Goal: Information Seeking & Learning: Learn about a topic

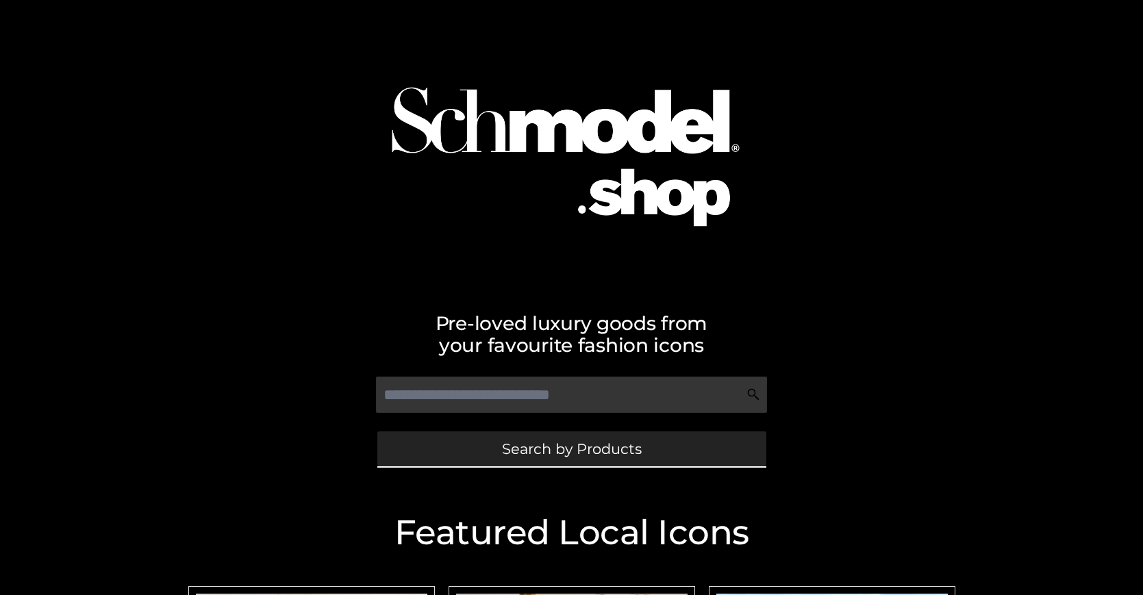
click at [571, 449] on span "Search by Products" at bounding box center [572, 449] width 140 height 14
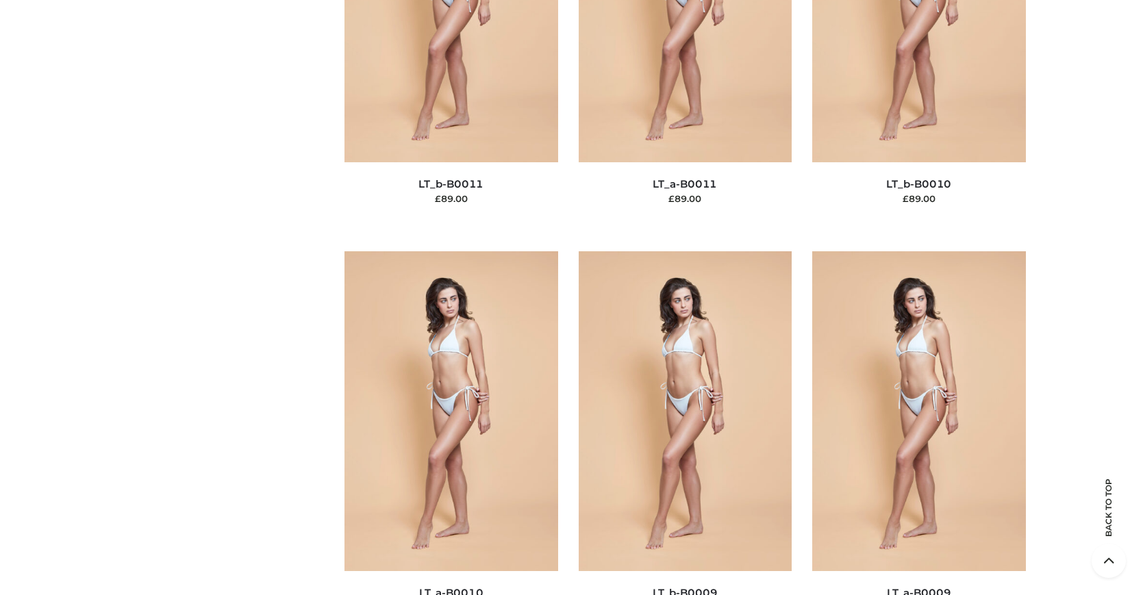
scroll to position [148, 0]
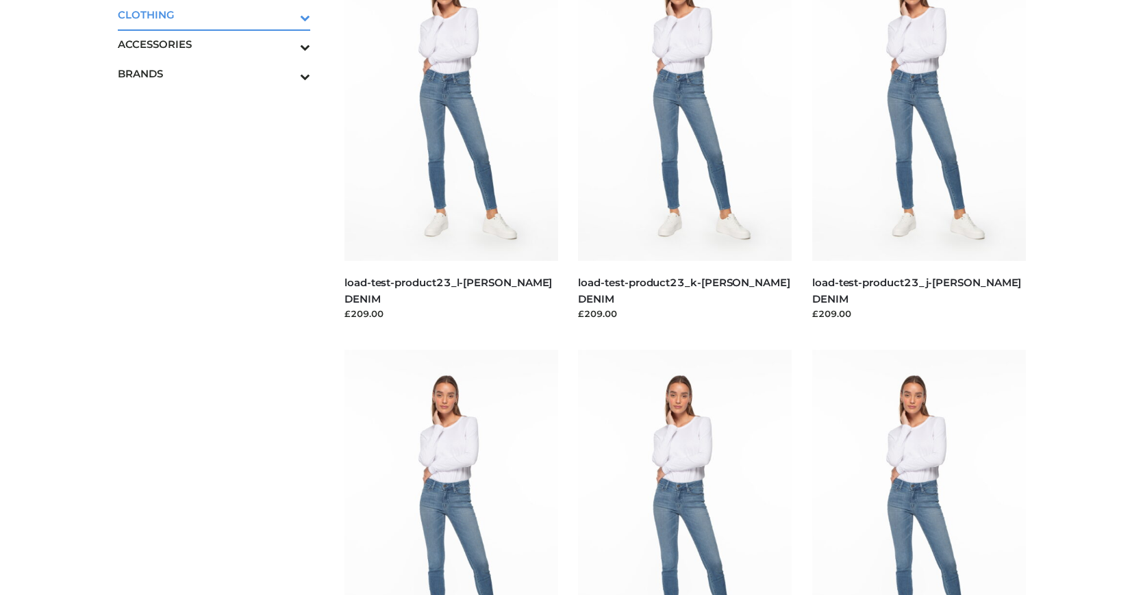
click at [286, 14] on icon "Toggle Submenu" at bounding box center [233, 18] width 153 height 16
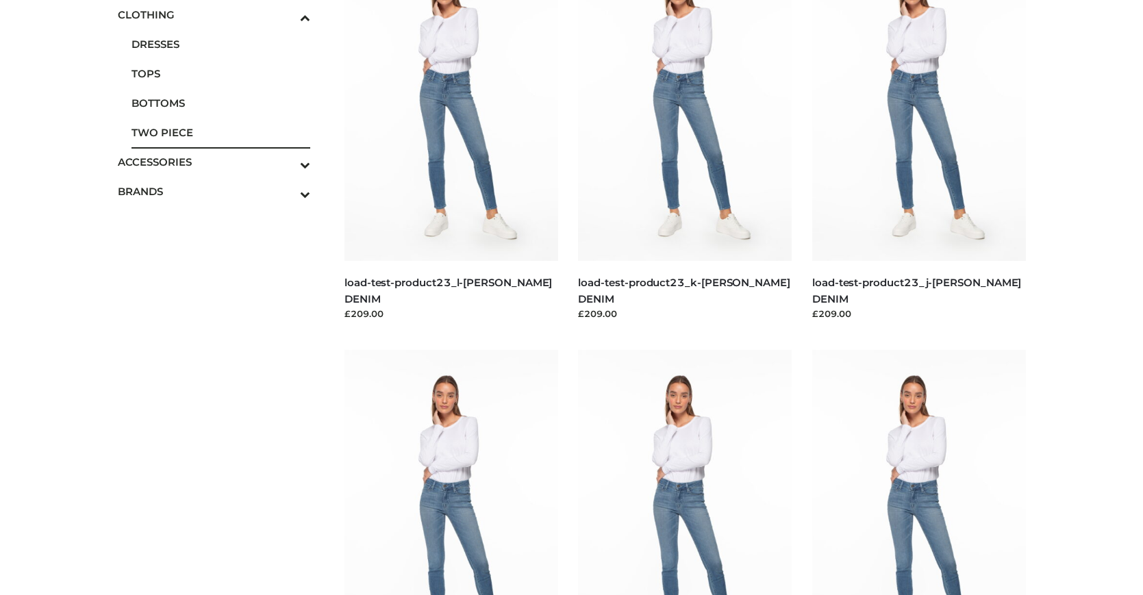
click at [221, 132] on span "TWO PIECE" at bounding box center [221, 133] width 179 height 16
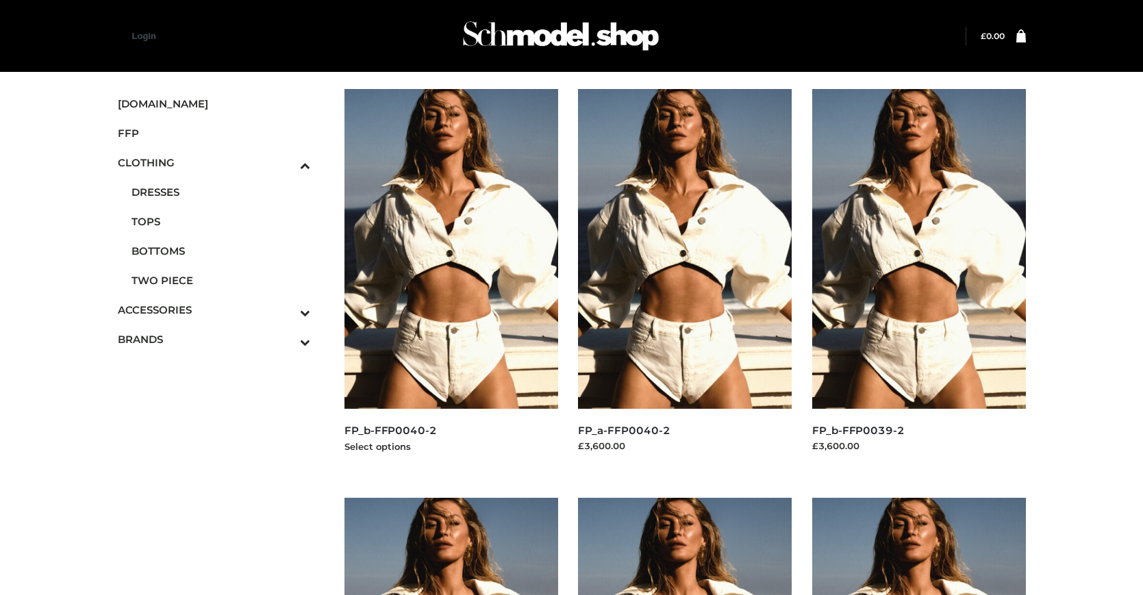
click at [451, 280] on img at bounding box center [452, 249] width 214 height 320
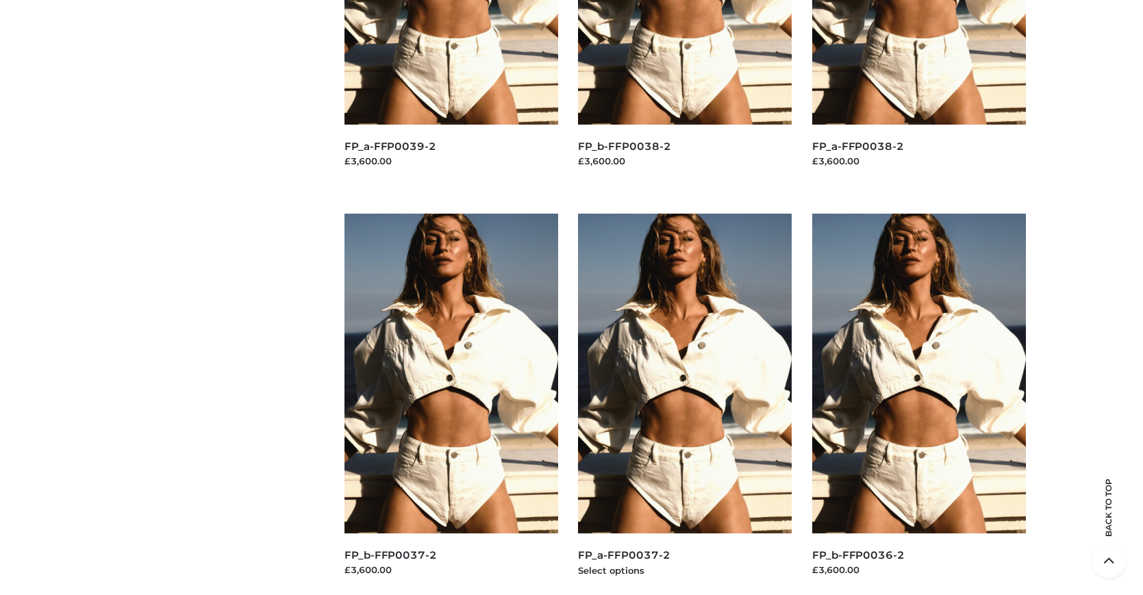
click at [685, 404] on img at bounding box center [685, 374] width 214 height 320
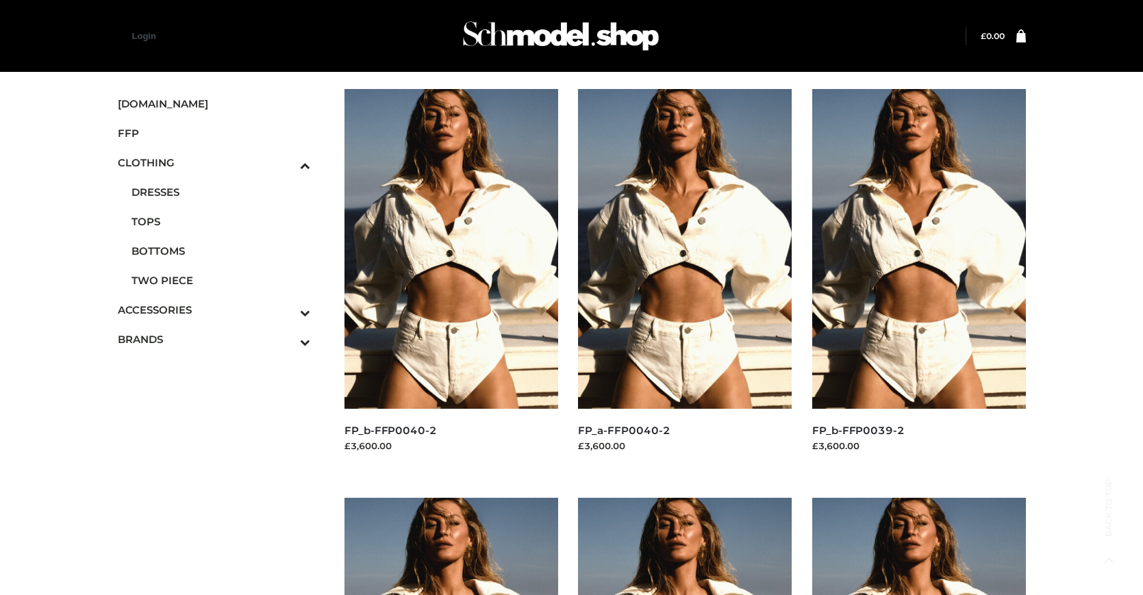
scroll to position [1103, 0]
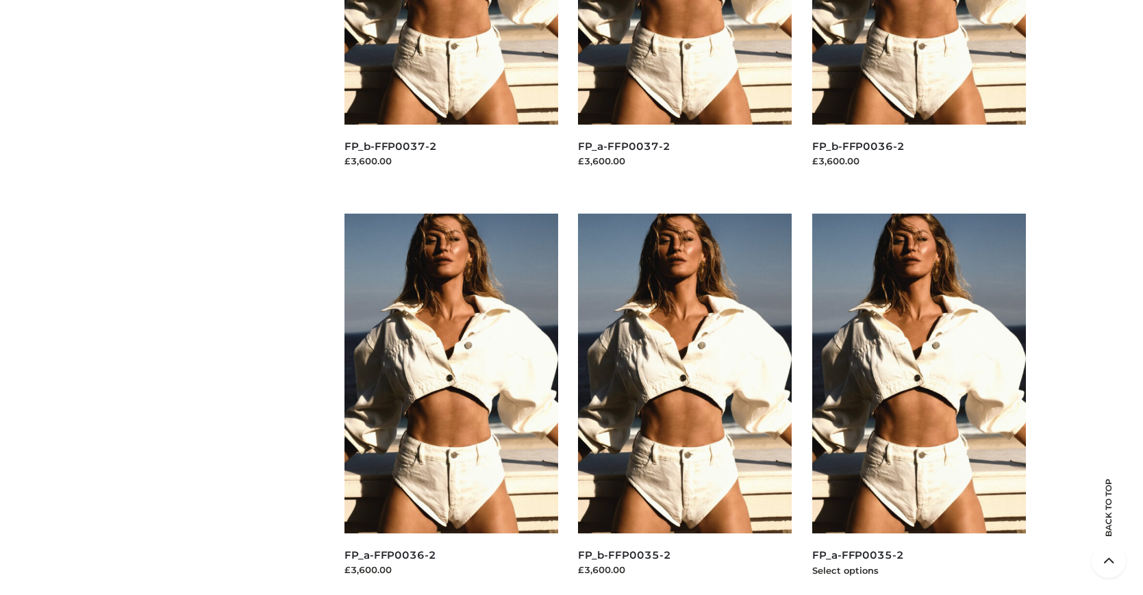
click at [919, 404] on img at bounding box center [919, 374] width 214 height 320
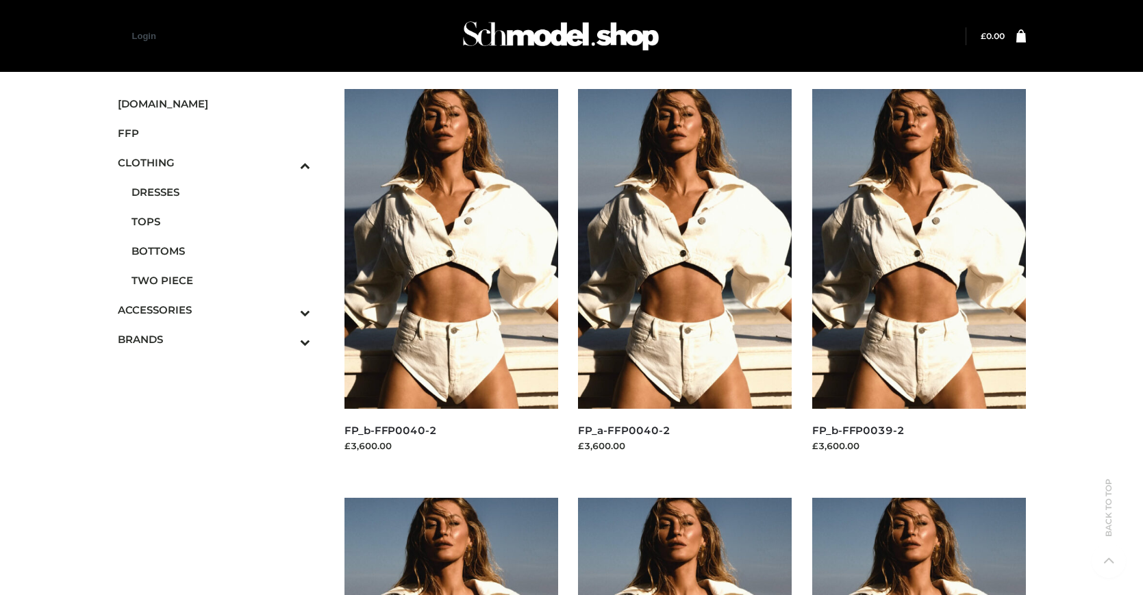
scroll to position [694, 0]
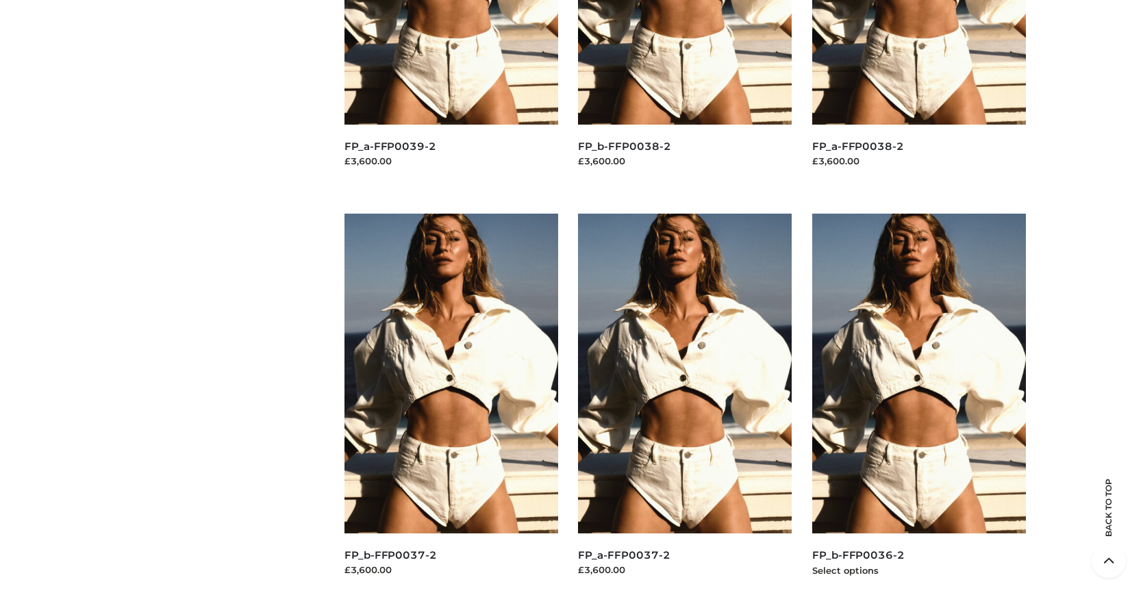
click at [919, 404] on img at bounding box center [919, 374] width 214 height 320
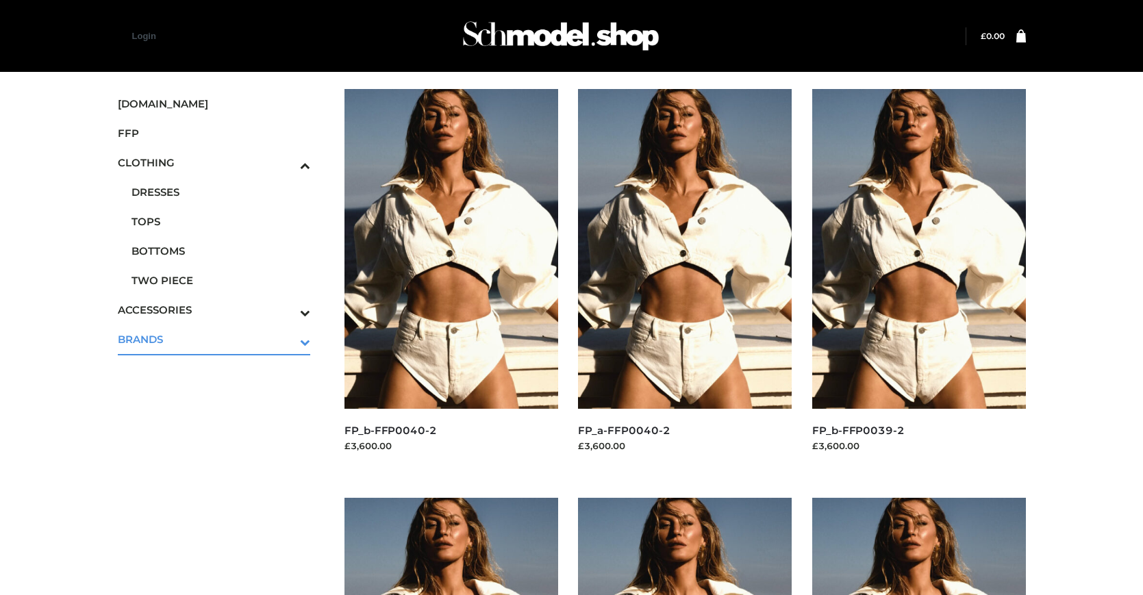
click at [286, 339] on icon "Toggle Submenu" at bounding box center [233, 342] width 153 height 16
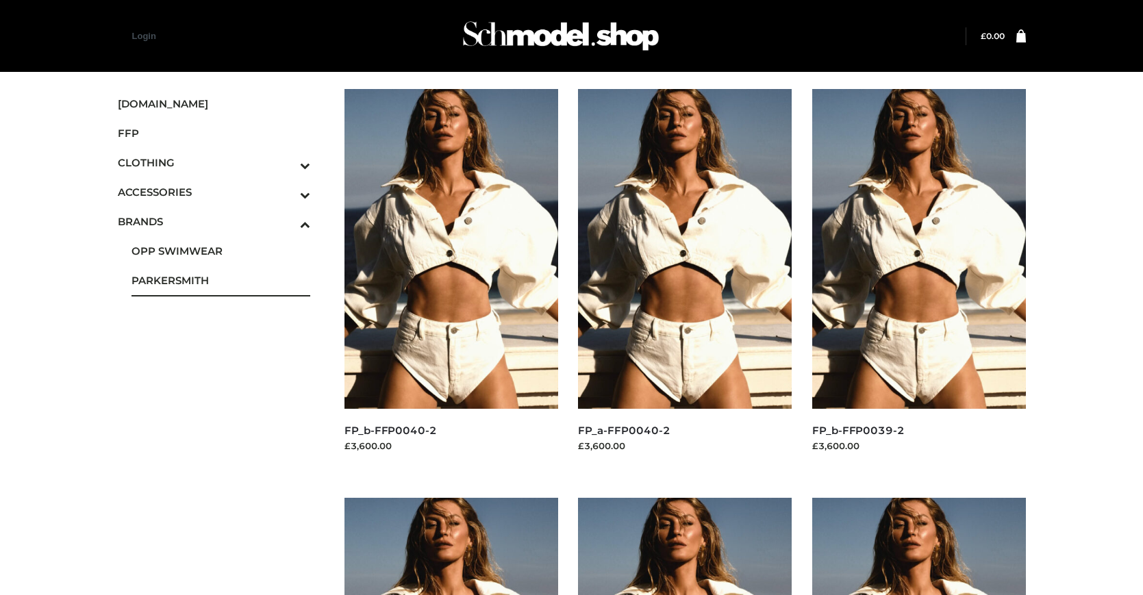
click at [221, 280] on span "PARKERSMITH" at bounding box center [221, 281] width 179 height 16
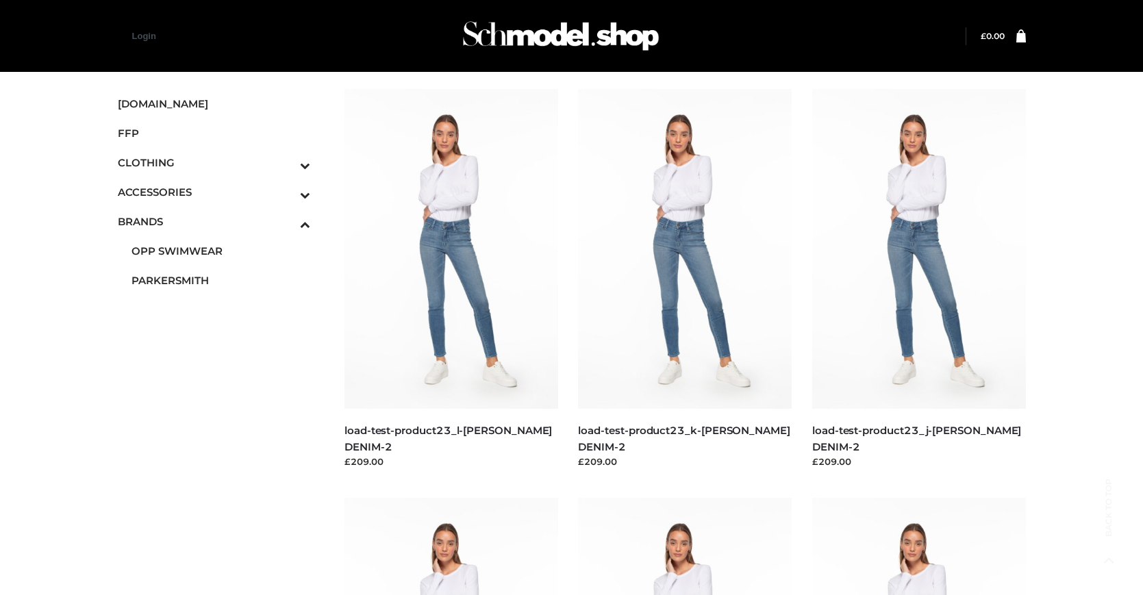
scroll to position [1103, 0]
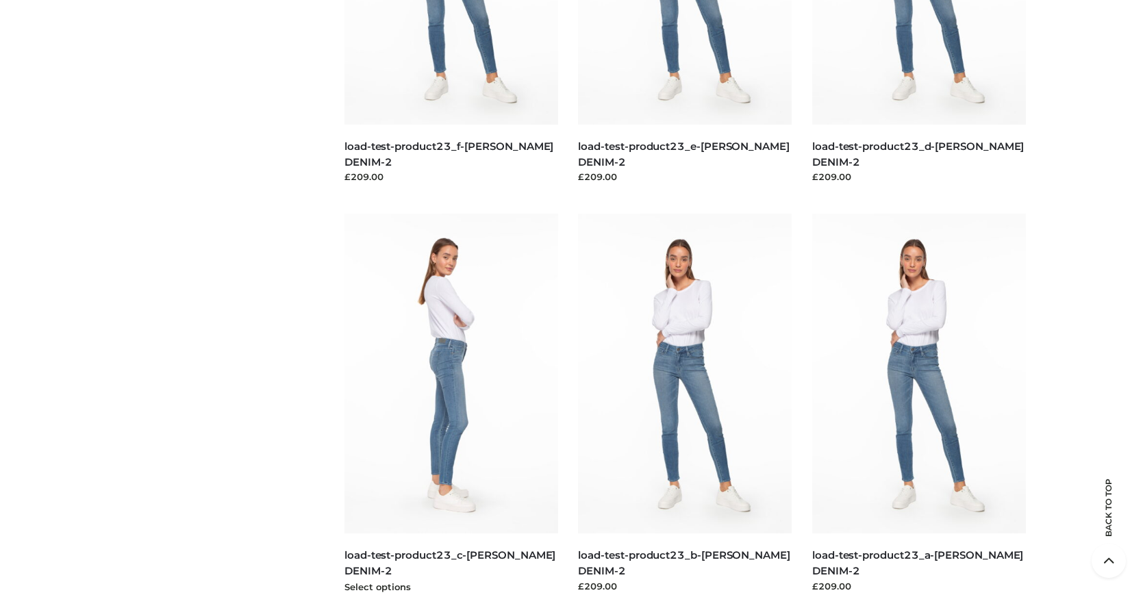
click at [451, 404] on img at bounding box center [452, 374] width 214 height 320
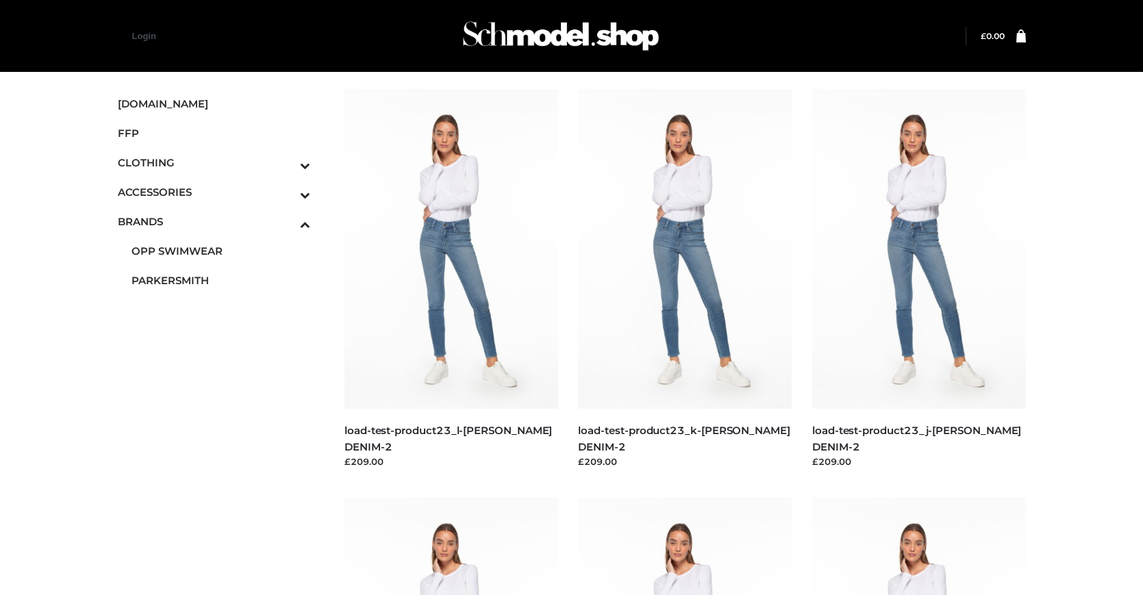
scroll to position [694, 0]
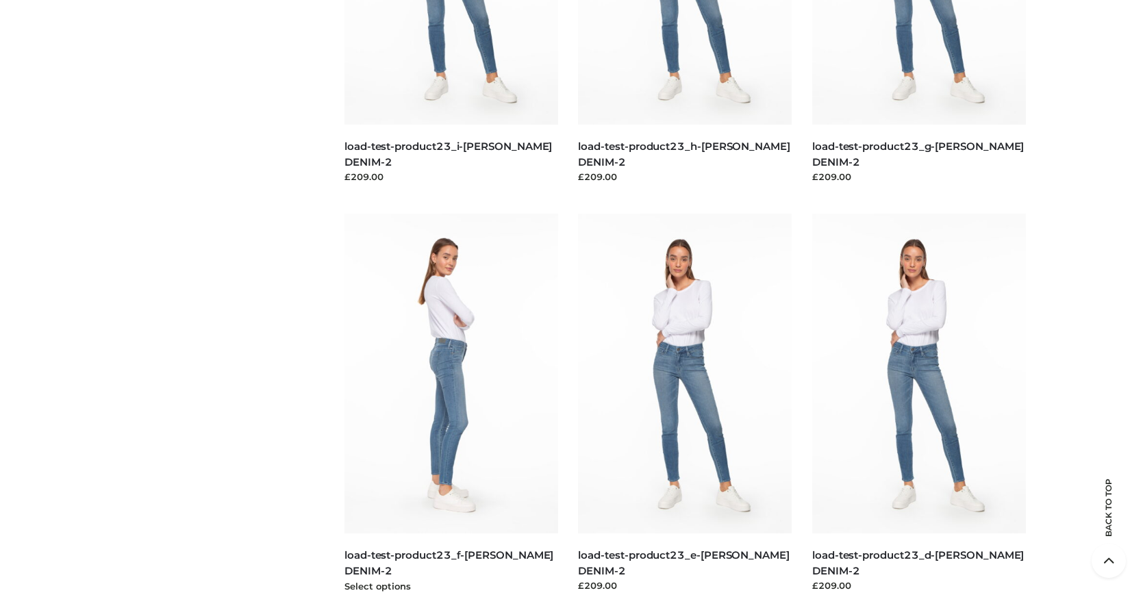
click at [451, 404] on img at bounding box center [452, 374] width 214 height 320
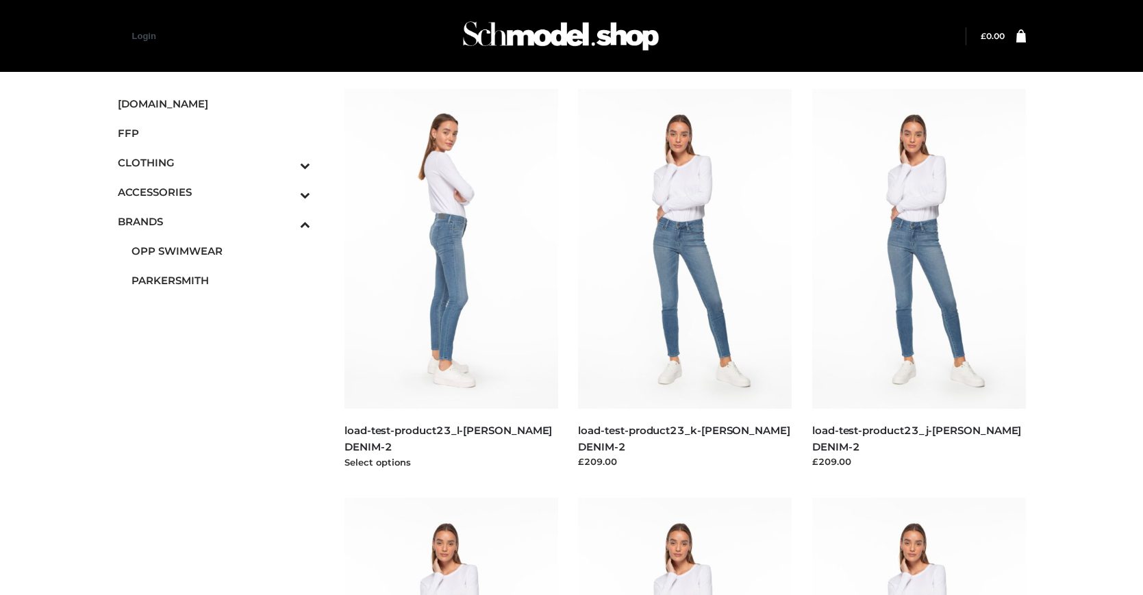
click at [451, 280] on img at bounding box center [452, 249] width 214 height 320
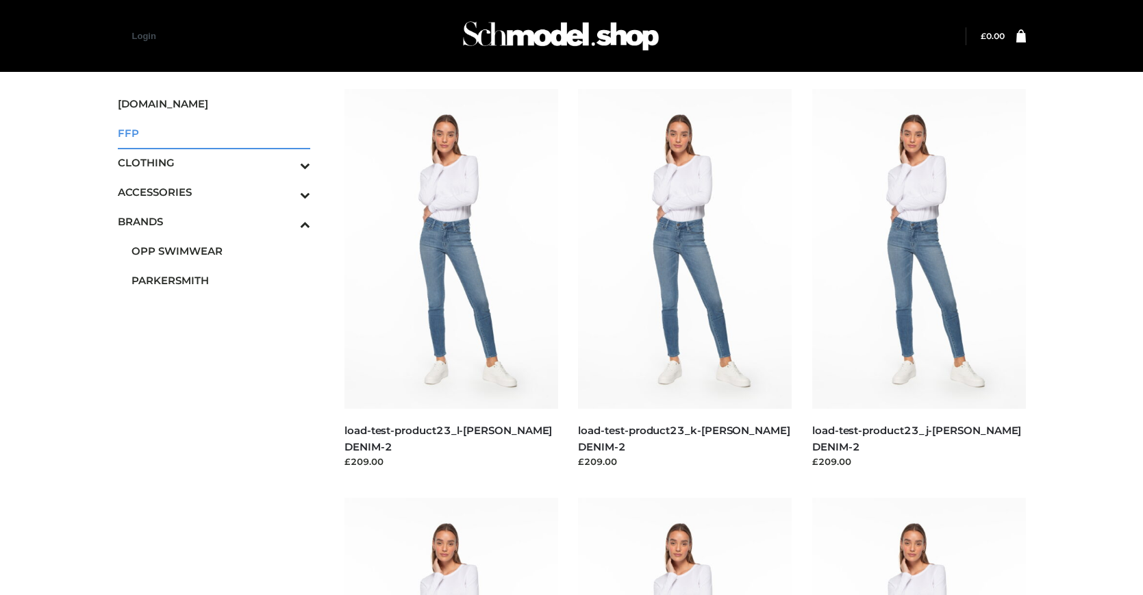
click at [214, 133] on span "FFP" at bounding box center [214, 133] width 193 height 16
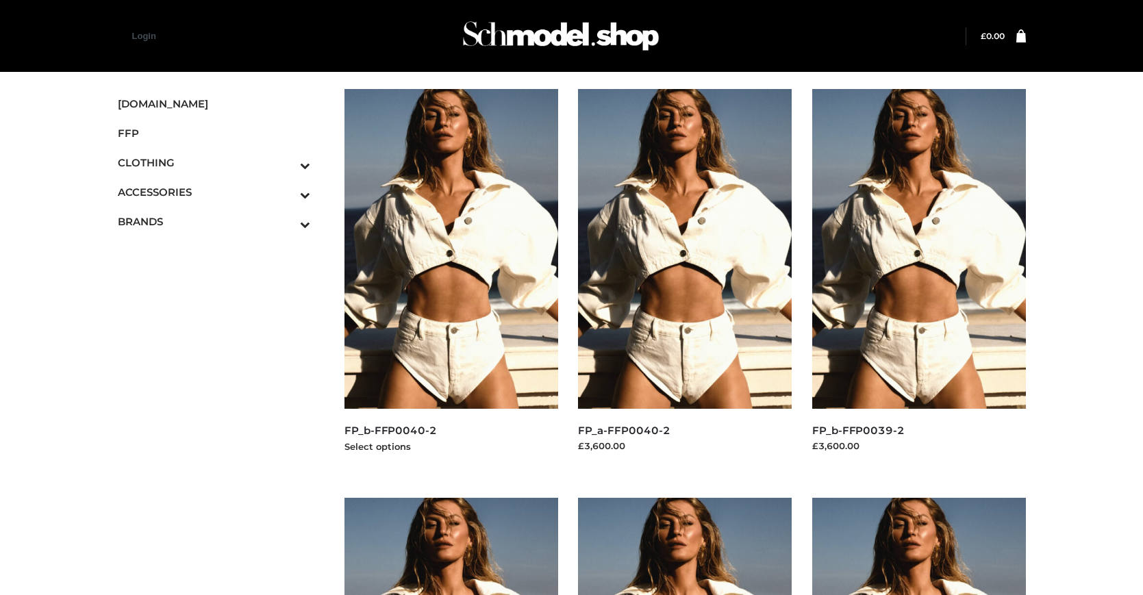
click at [451, 280] on img at bounding box center [452, 249] width 214 height 320
click at [919, 280] on img at bounding box center [919, 249] width 214 height 320
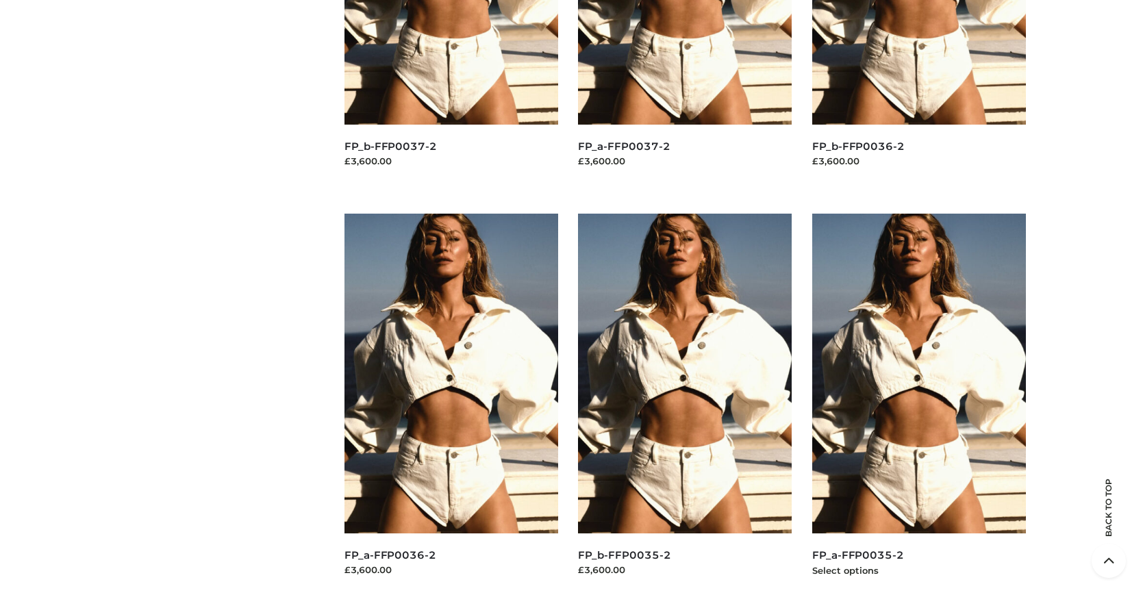
click at [919, 404] on img at bounding box center [919, 374] width 214 height 320
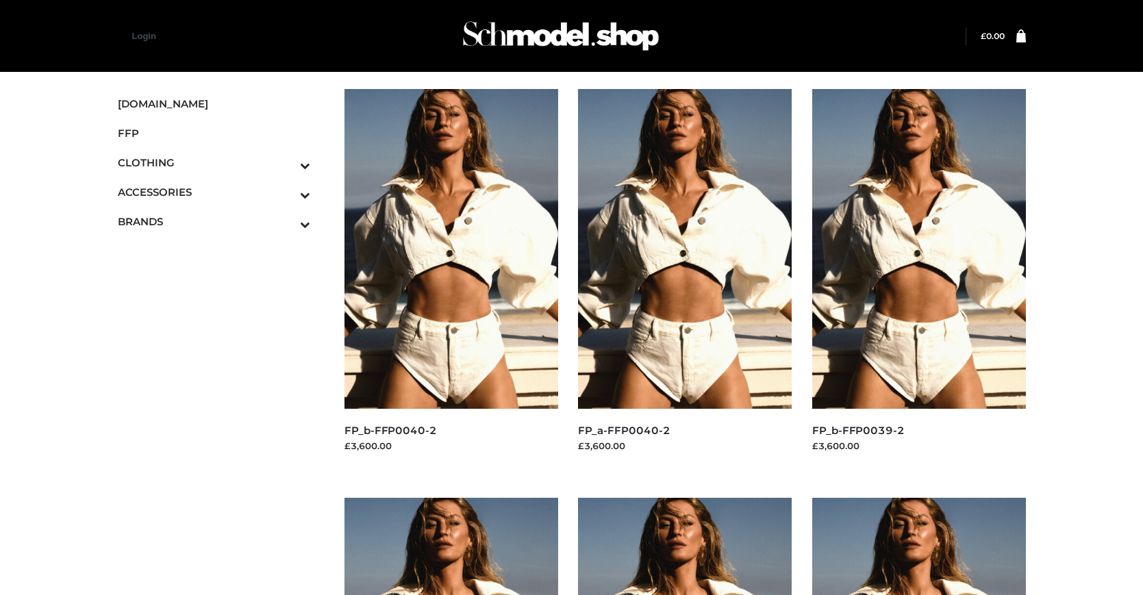
scroll to position [694, 0]
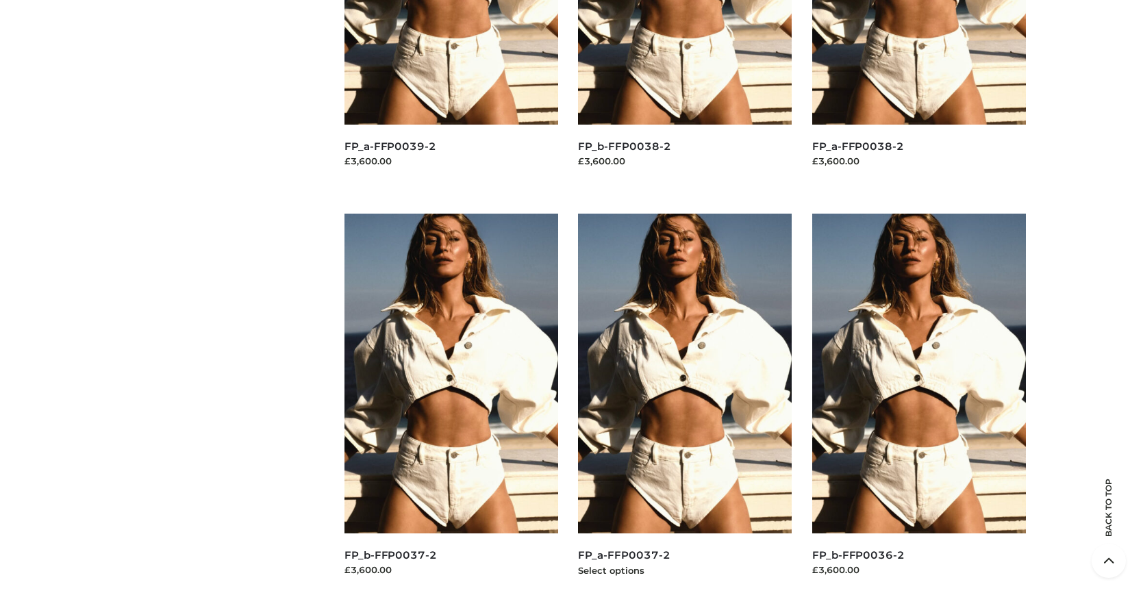
click at [685, 404] on img at bounding box center [685, 374] width 214 height 320
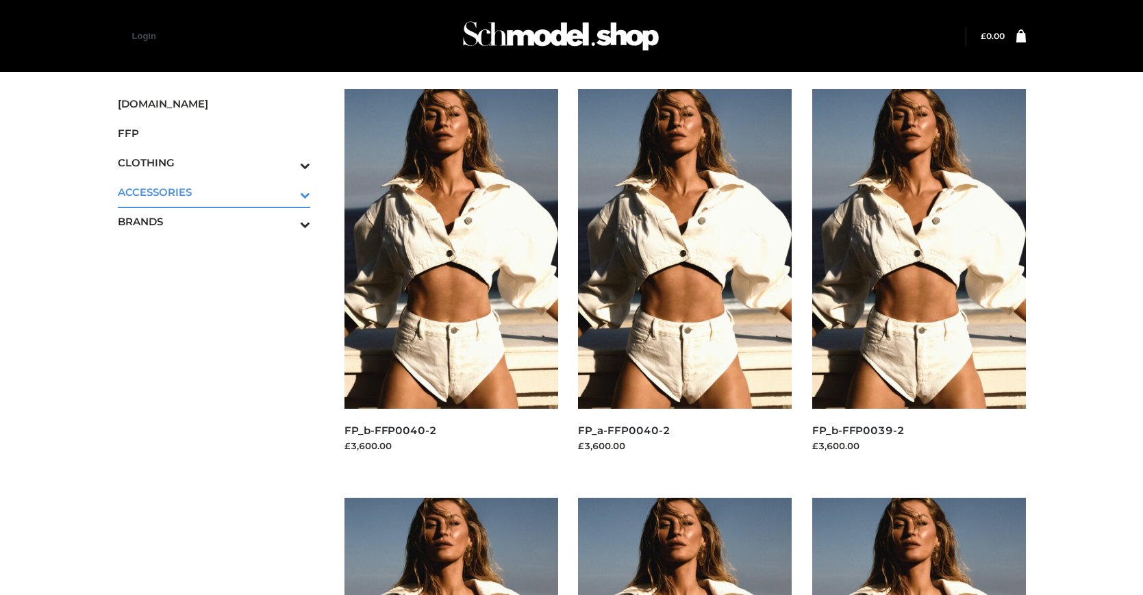
click at [286, 192] on icon "Toggle Submenu" at bounding box center [233, 195] width 153 height 16
click at [221, 251] on span "JEWELRY" at bounding box center [221, 251] width 179 height 16
click at [919, 280] on img at bounding box center [919, 249] width 214 height 320
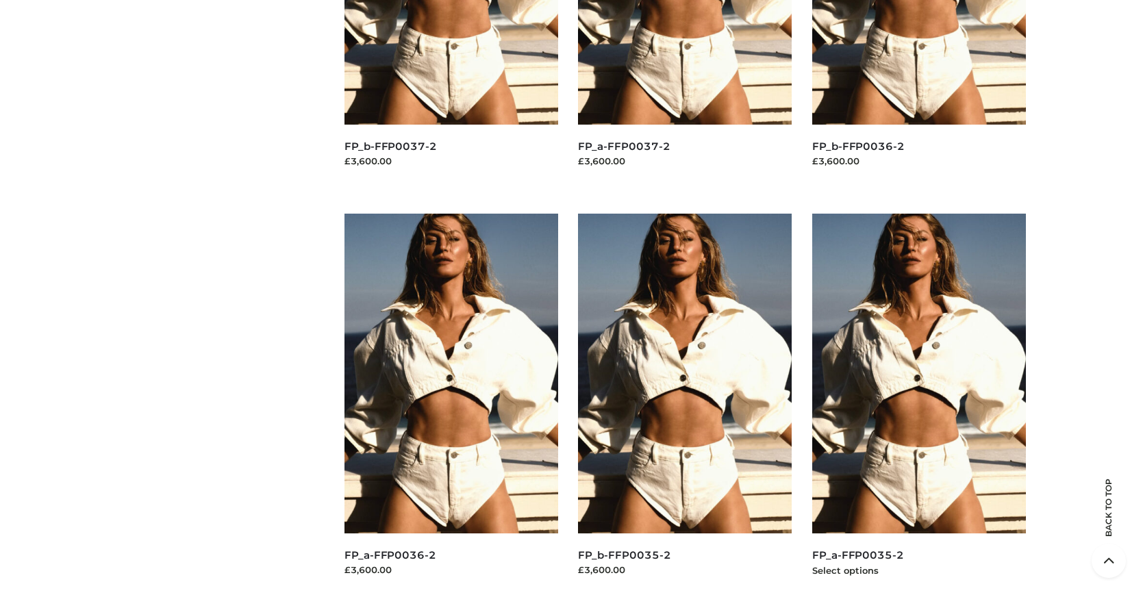
click at [919, 404] on img at bounding box center [919, 374] width 214 height 320
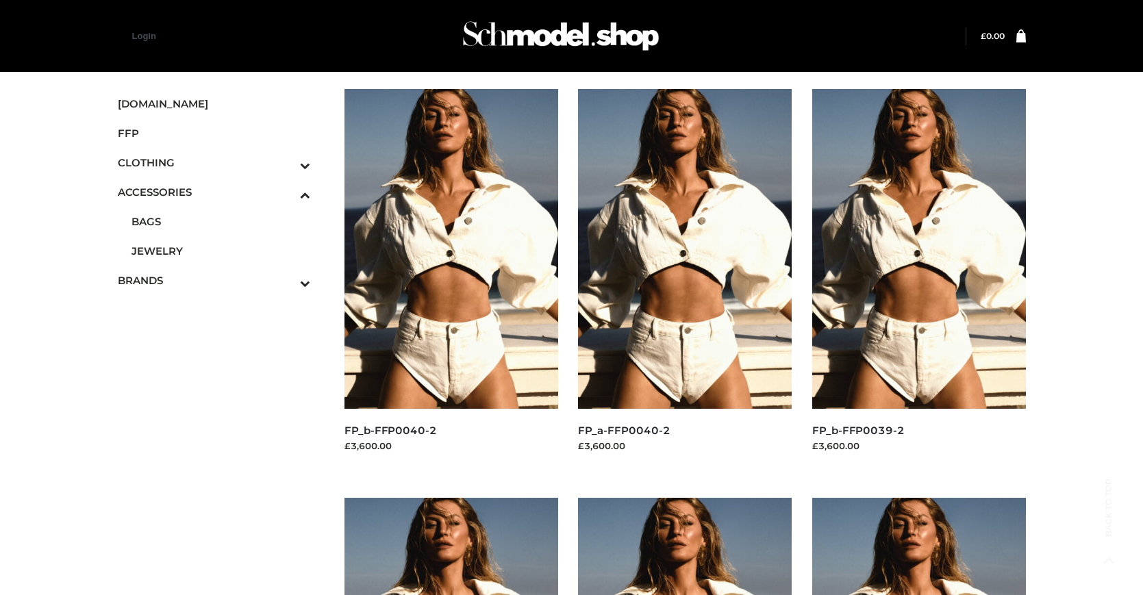
scroll to position [1526, 0]
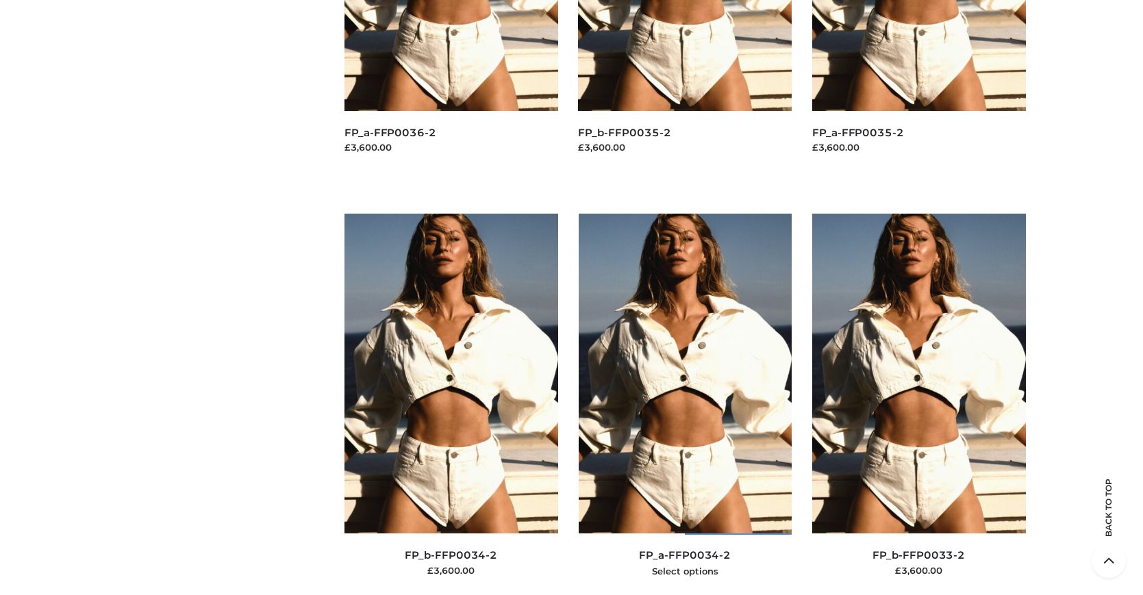
click at [685, 404] on img at bounding box center [686, 374] width 214 height 320
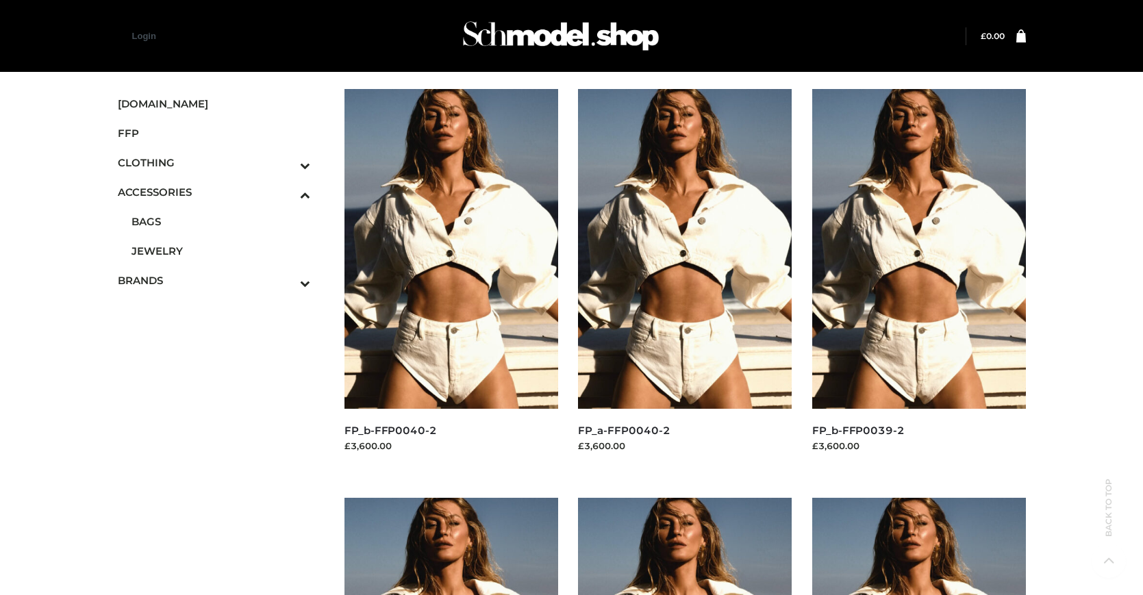
scroll to position [694, 0]
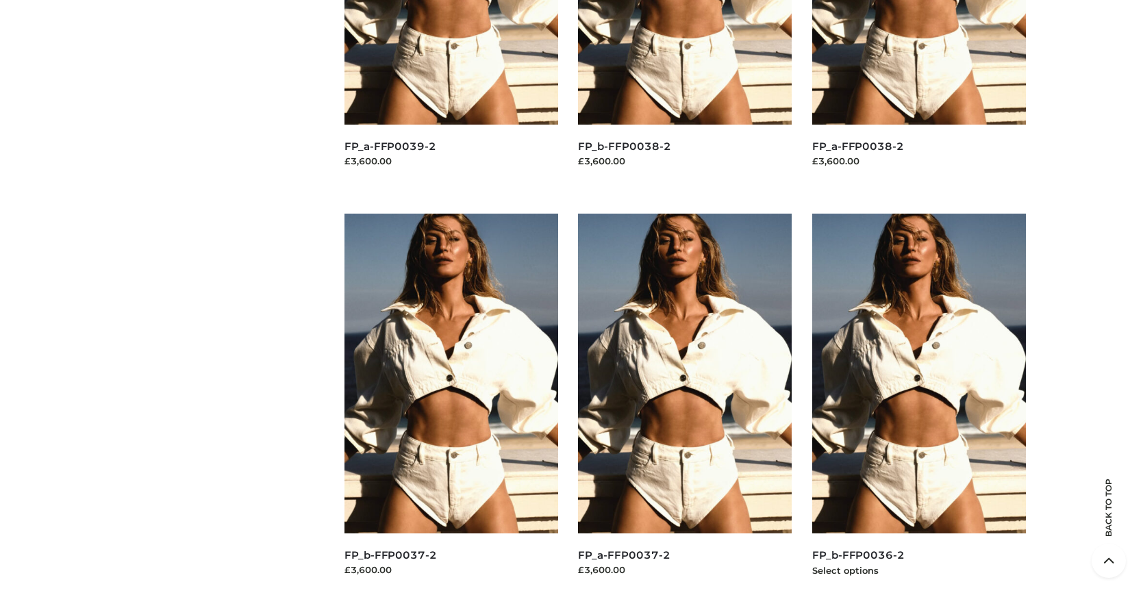
click at [919, 404] on img at bounding box center [919, 374] width 214 height 320
